Goal: Transaction & Acquisition: Purchase product/service

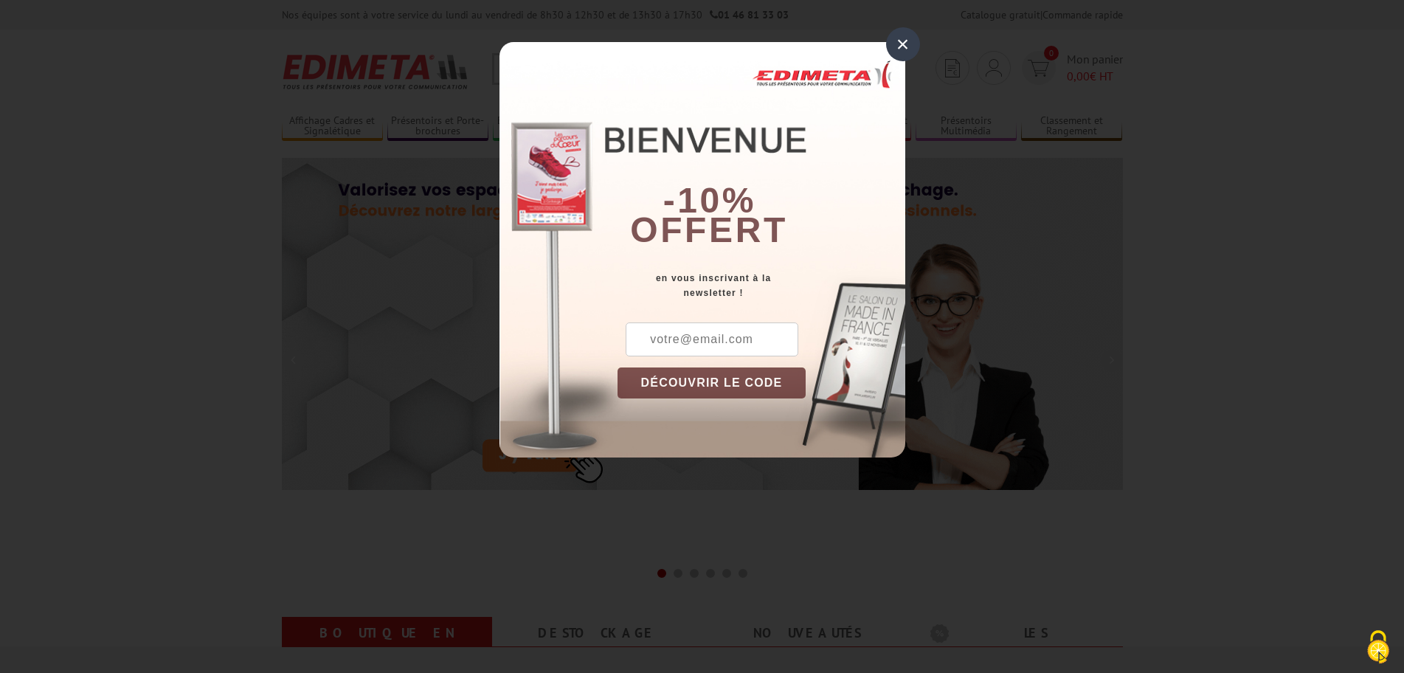
click at [903, 42] on div "×" at bounding box center [903, 44] width 34 height 34
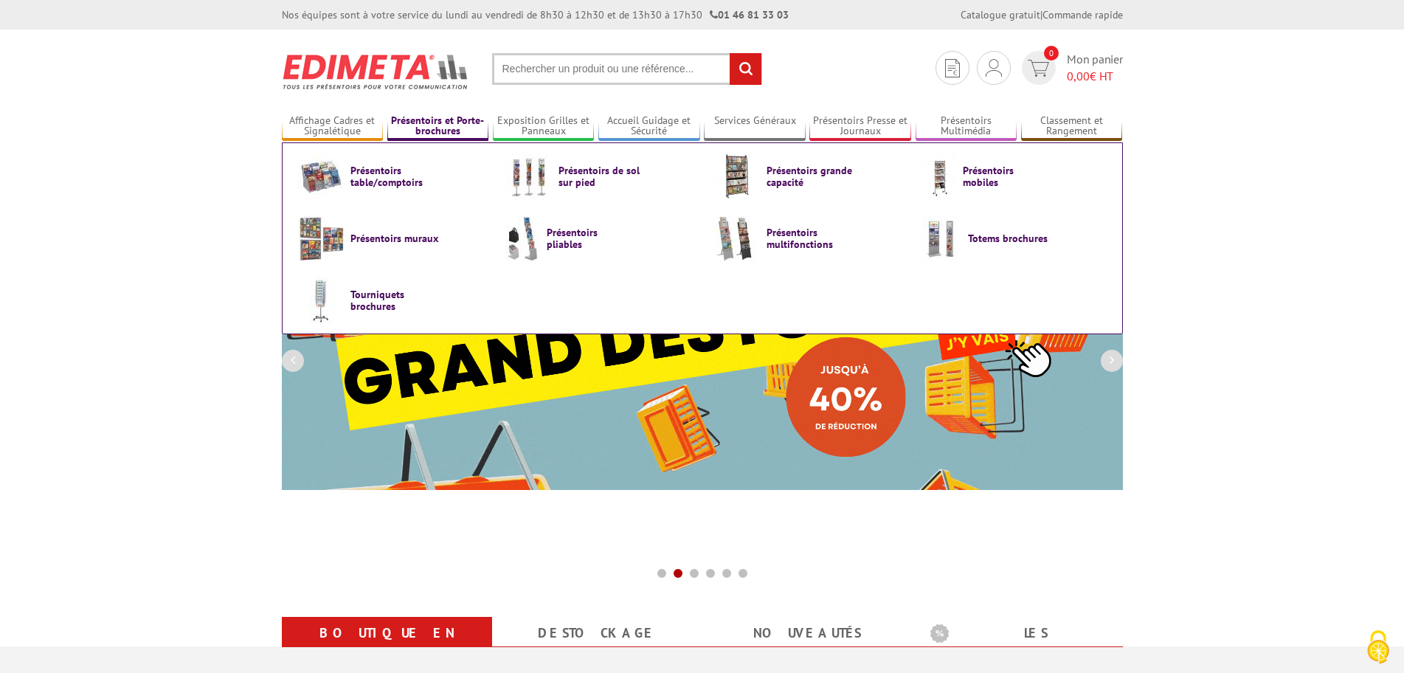
click at [432, 122] on link "Présentoirs et Porte-brochures" at bounding box center [438, 126] width 102 height 24
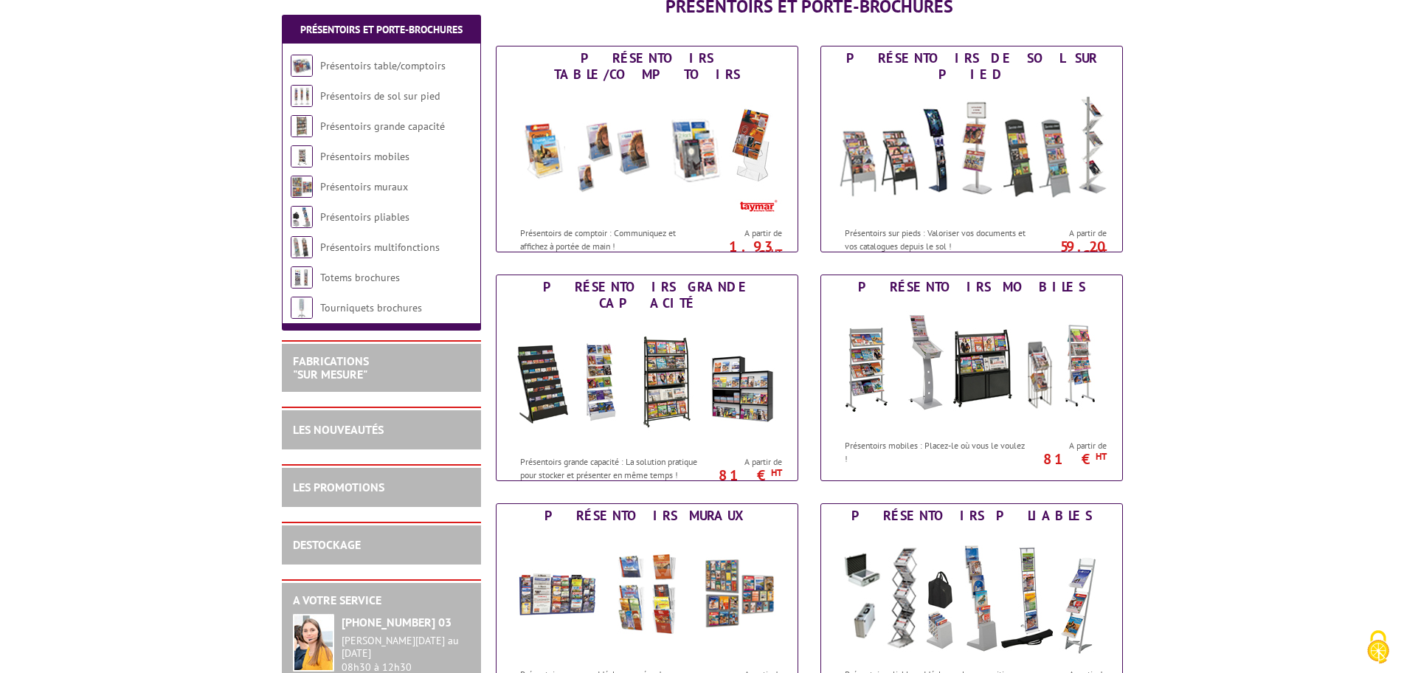
scroll to position [221, 0]
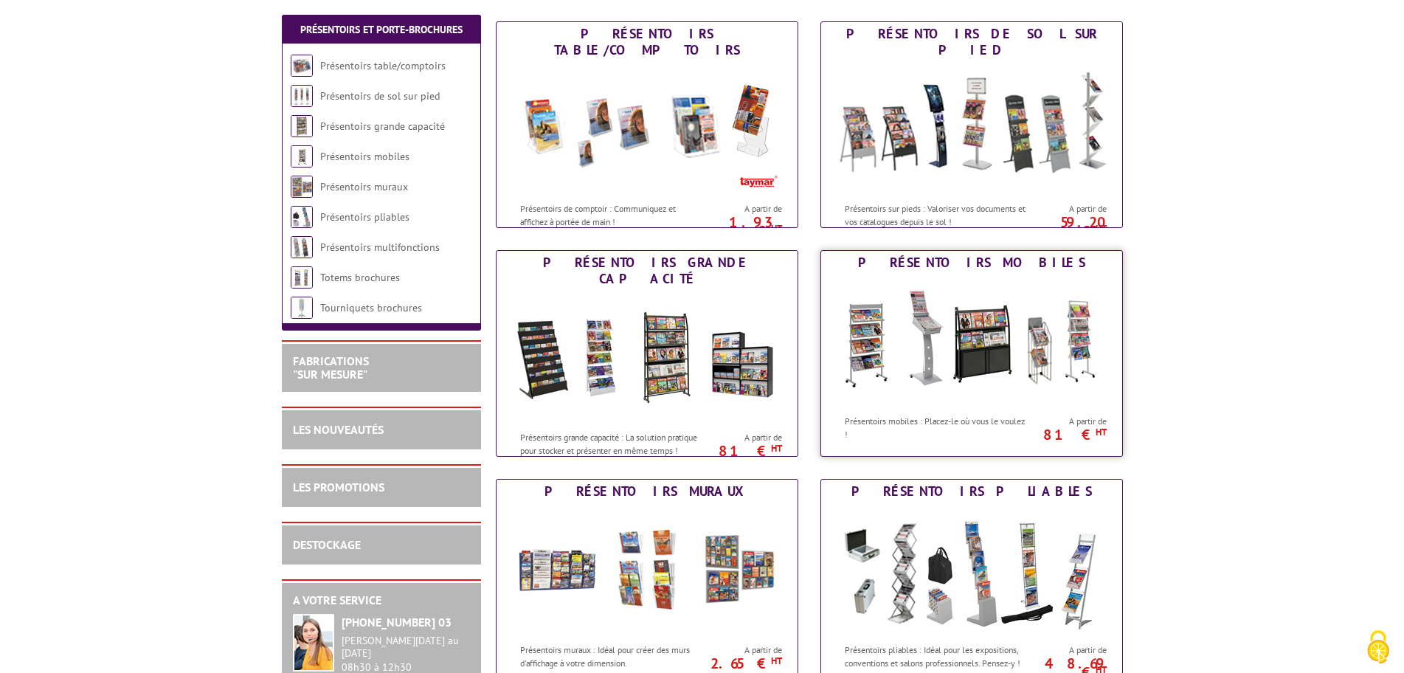
click at [962, 286] on img at bounding box center [971, 340] width 273 height 133
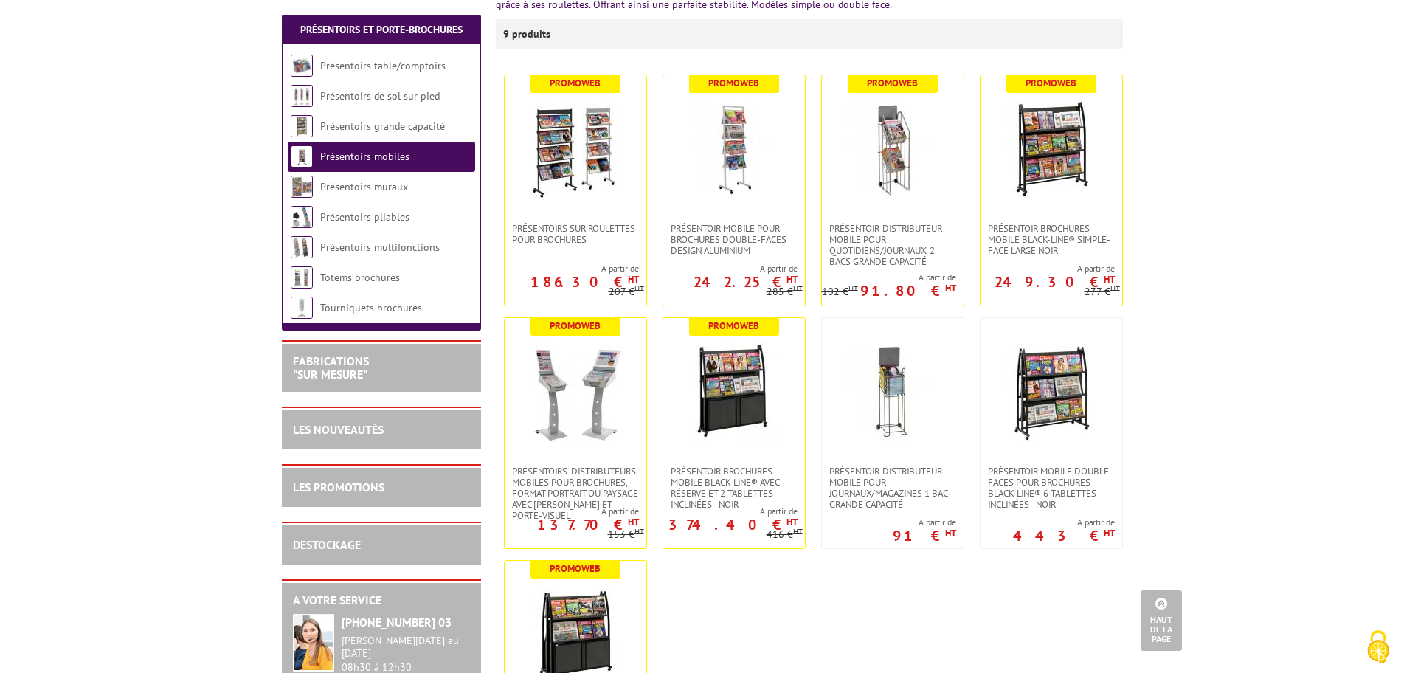
scroll to position [148, 0]
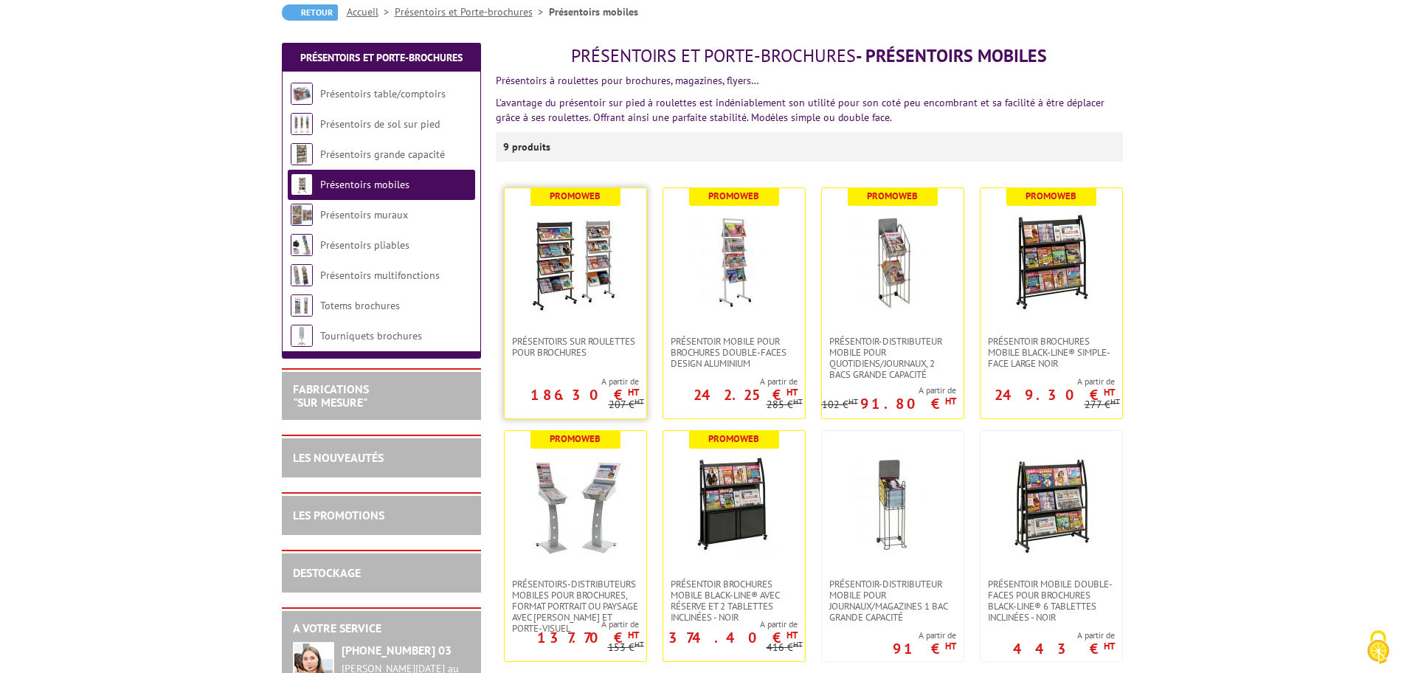
click at [578, 228] on img at bounding box center [575, 261] width 103 height 103
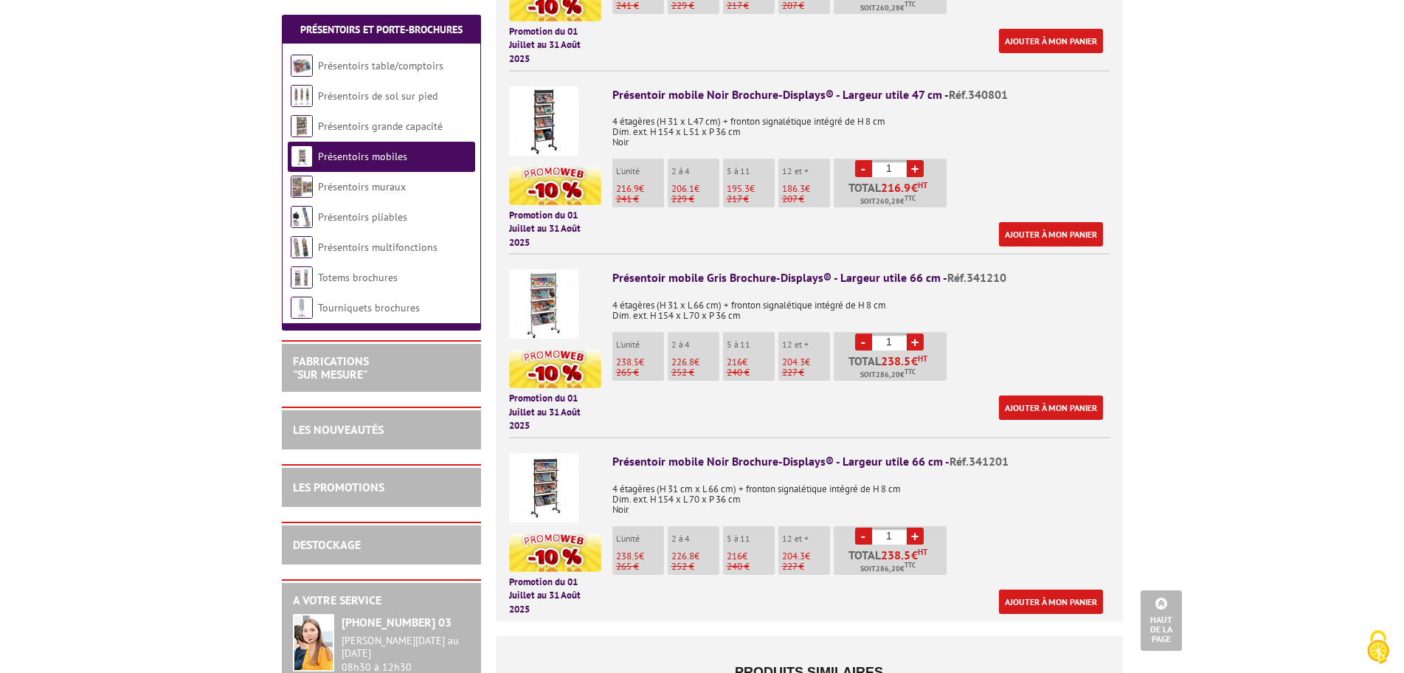
scroll to position [516, 0]
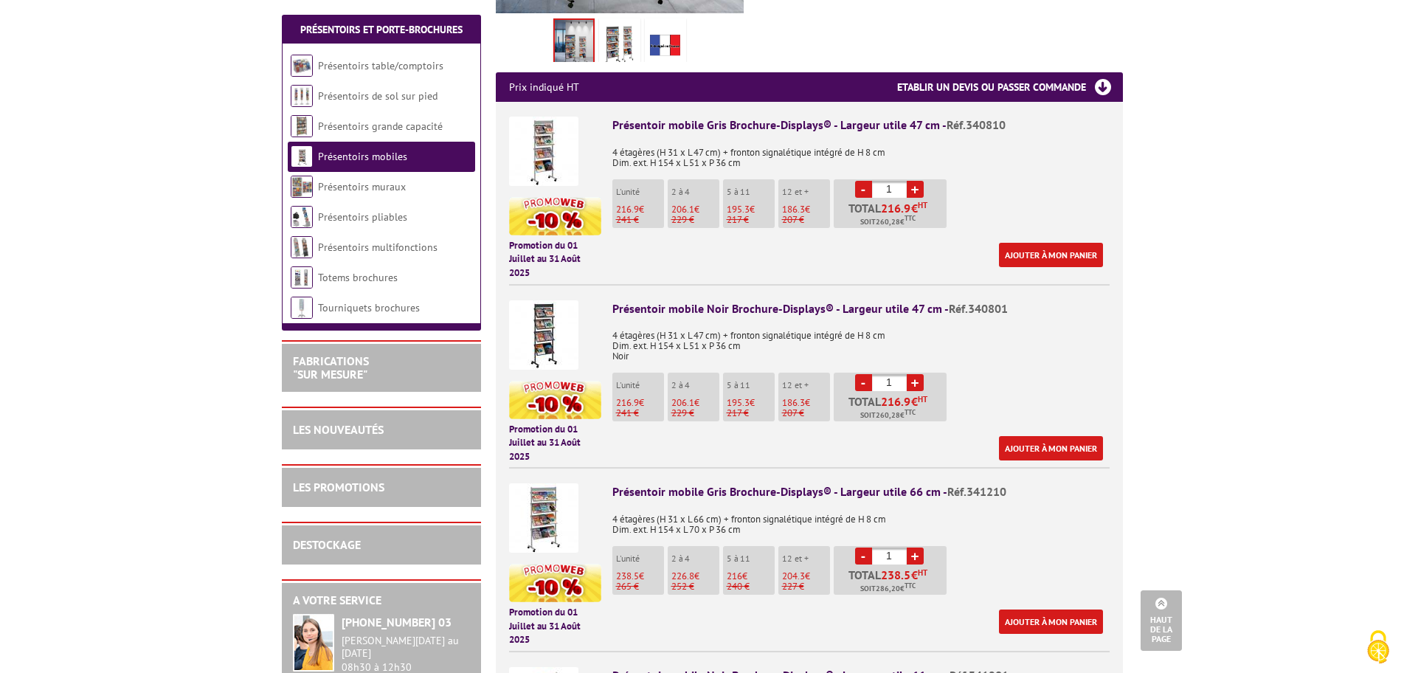
click at [1100, 88] on h3 "Etablir un devis ou passer commande" at bounding box center [1010, 87] width 226 height 30
click at [567, 138] on img at bounding box center [543, 151] width 69 height 69
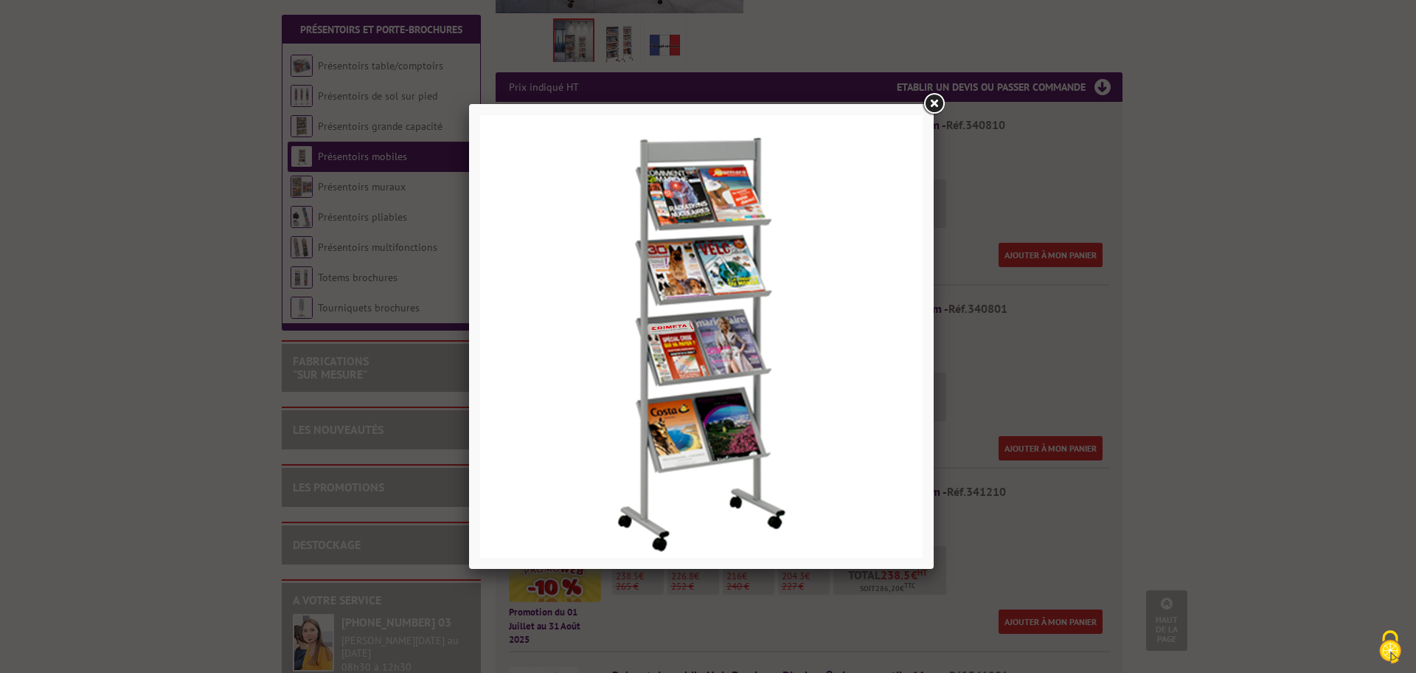
click at [932, 103] on link at bounding box center [934, 104] width 27 height 27
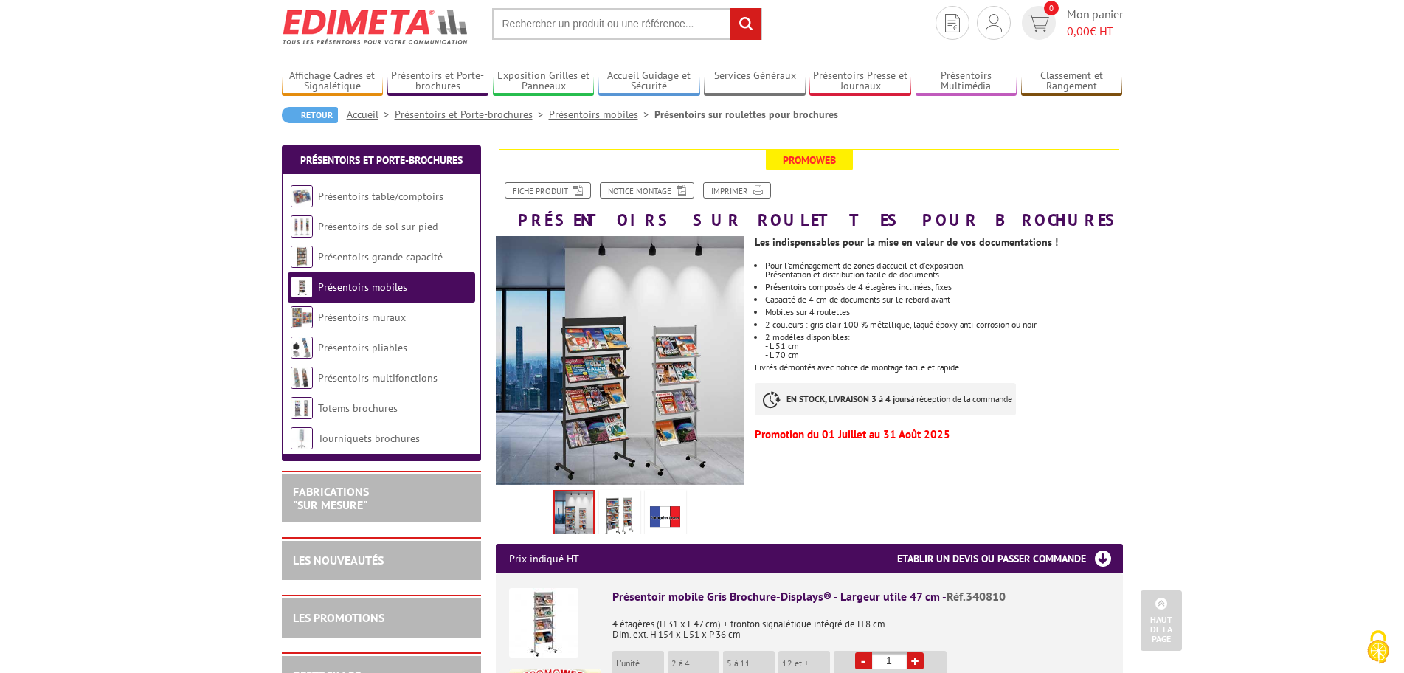
scroll to position [0, 0]
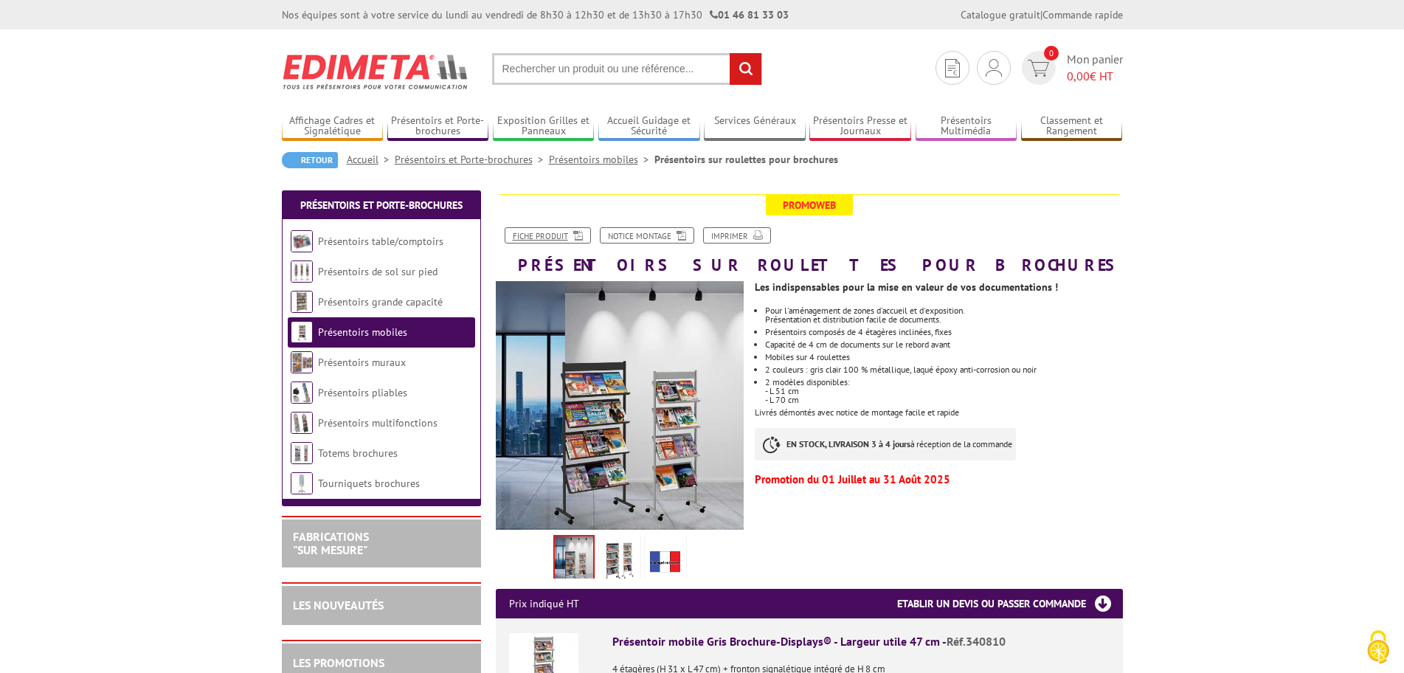
click at [548, 235] on link "Fiche produit" at bounding box center [548, 235] width 86 height 16
